Goal: Find contact information: Find contact information

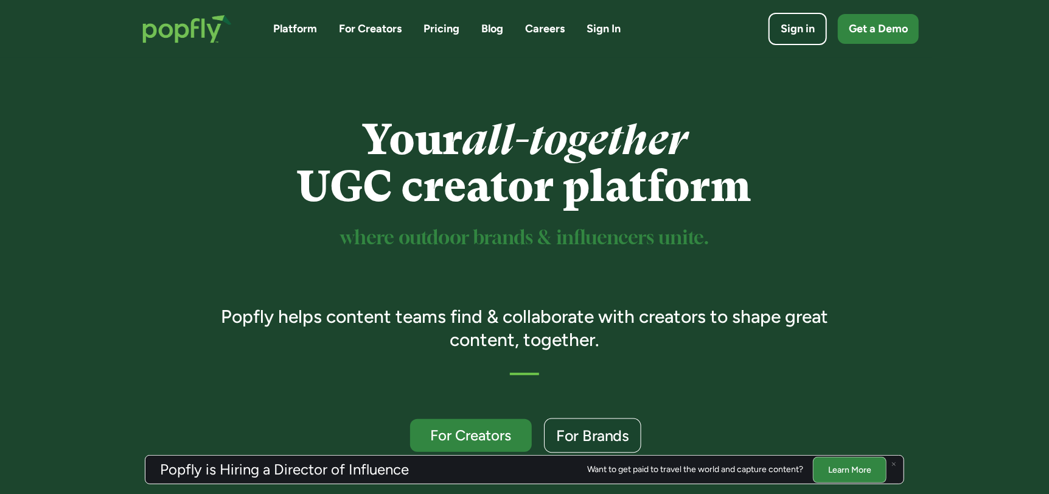
click at [624, 434] on div "For Brands" at bounding box center [592, 436] width 73 height 16
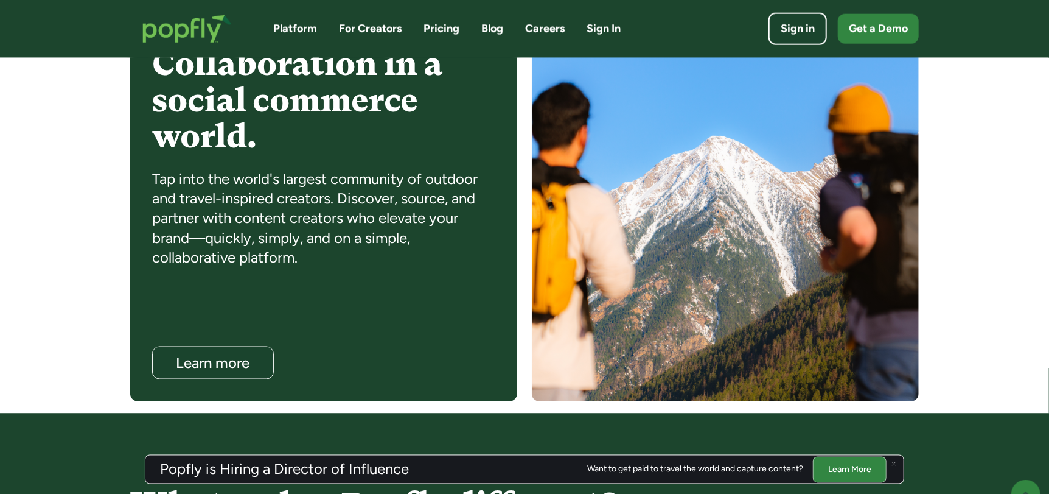
scroll to position [1016, 0]
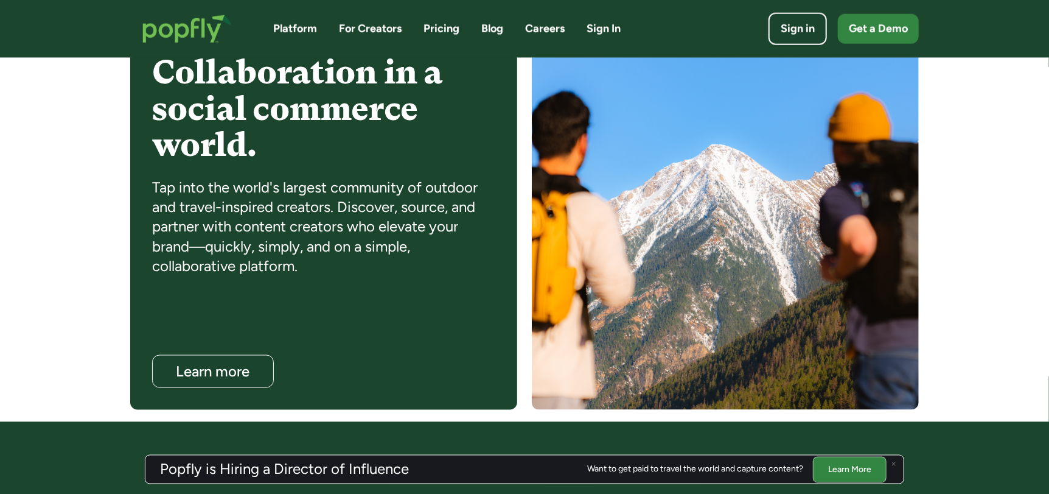
click at [296, 27] on link "Platform" at bounding box center [295, 28] width 44 height 15
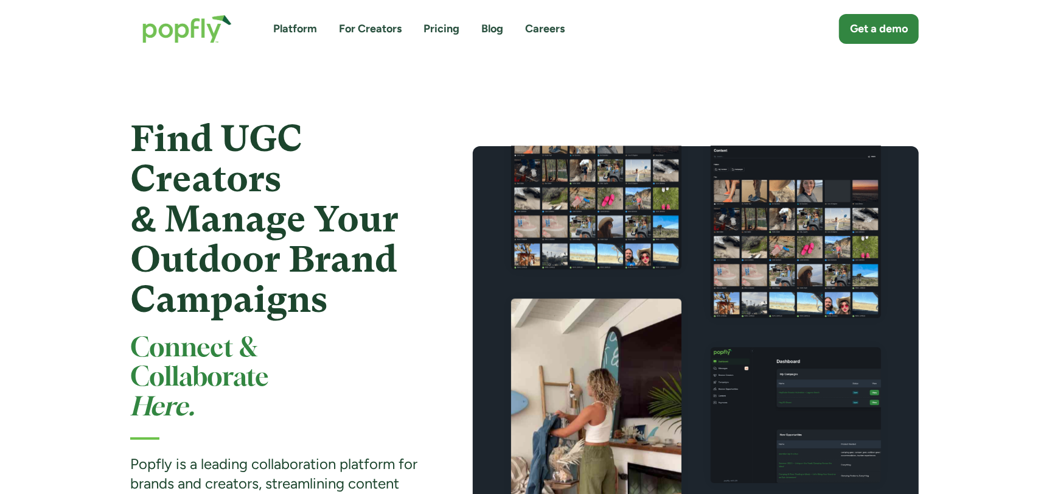
click at [439, 30] on link "Pricing" at bounding box center [442, 28] width 36 height 15
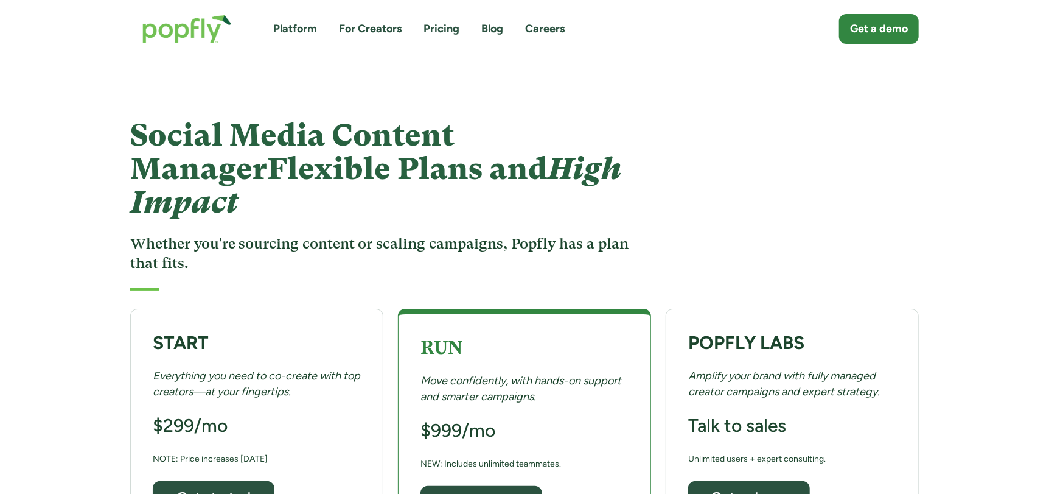
click at [546, 26] on link "Careers" at bounding box center [545, 28] width 40 height 15
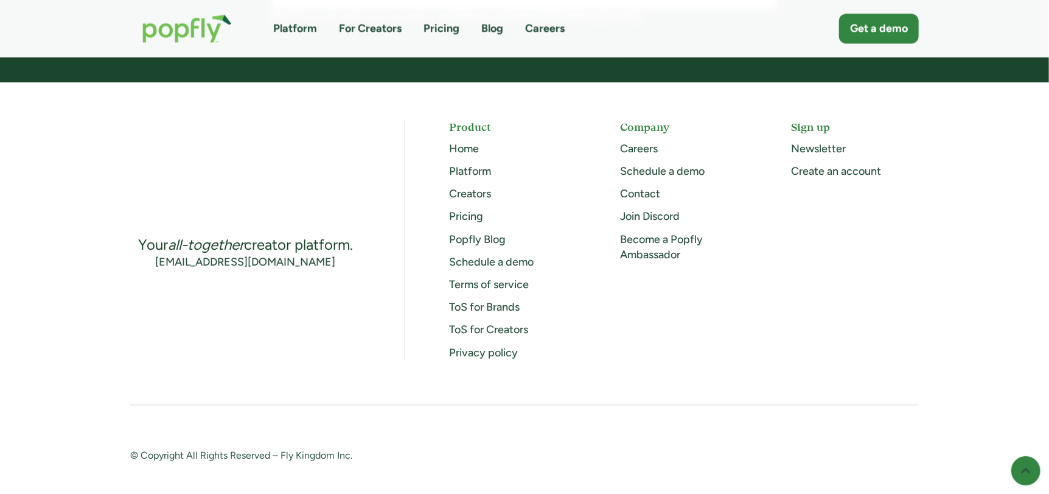
scroll to position [1258, 0]
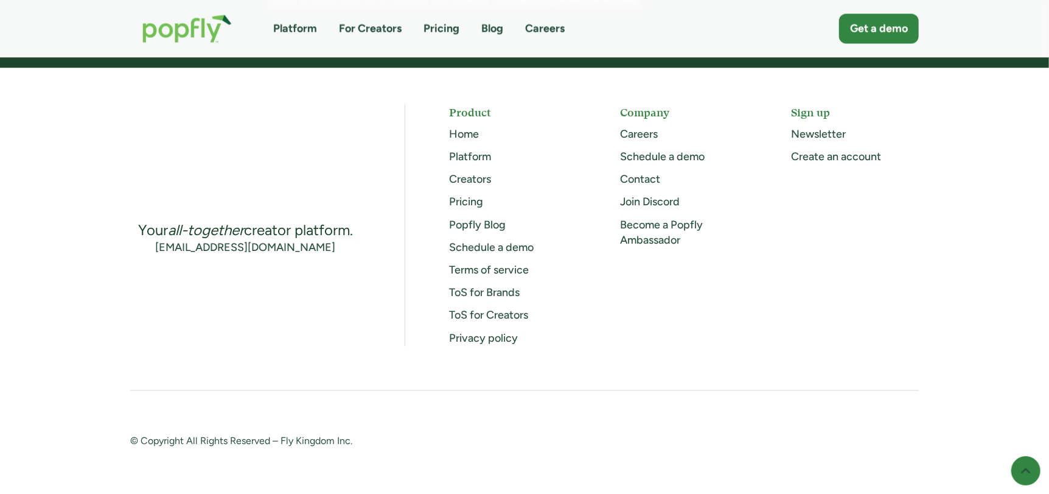
click at [641, 181] on link "Contact" at bounding box center [640, 179] width 40 height 13
